Goal: Task Accomplishment & Management: Use online tool/utility

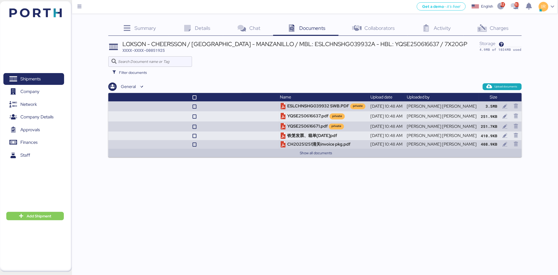
click at [185, 25] on icon at bounding box center [187, 29] width 11 height 8
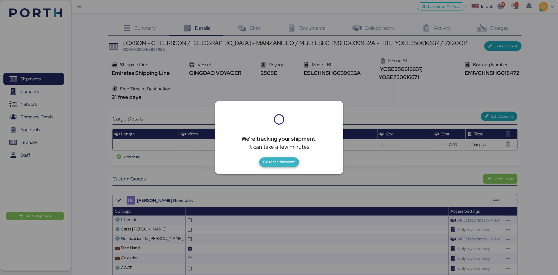
click at [288, 165] on span "Go to the shipment" at bounding box center [278, 161] width 31 height 7
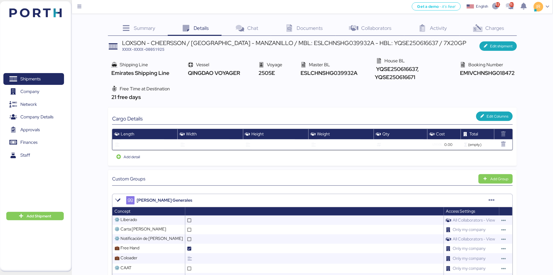
click at [480, 71] on span "EMIVCHNSHG018472" at bounding box center [487, 72] width 56 height 7
copy span "EMIVCHNSHG018472"
click at [311, 44] on div "LOXSON - CHEERSSON / [GEOGRAPHIC_DATA] - MANZANILLO / MBL: ESLCHNSHG039932A - H…" at bounding box center [294, 43] width 345 height 6
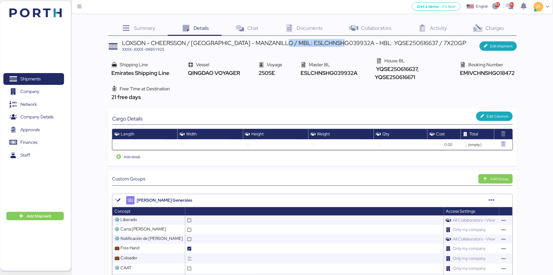
copy div "ESLCHNSHG039932A"
click at [157, 49] on span "XXXX-XXXX-O0051925" at bounding box center [143, 49] width 42 height 5
click at [485, 72] on span "EMIVCHNSHG018472" at bounding box center [487, 72] width 56 height 7
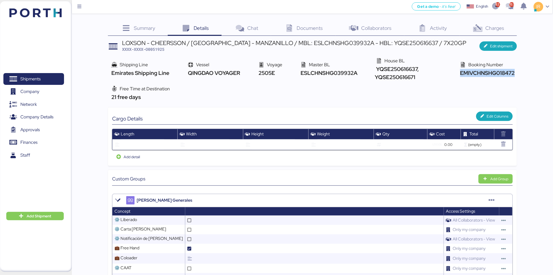
copy span "EMIVCHNSHG018472"
